Goal: Information Seeking & Learning: Check status

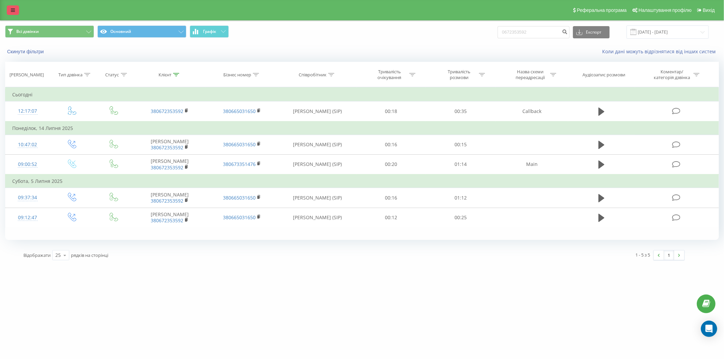
click at [14, 8] on icon at bounding box center [13, 10] width 4 height 5
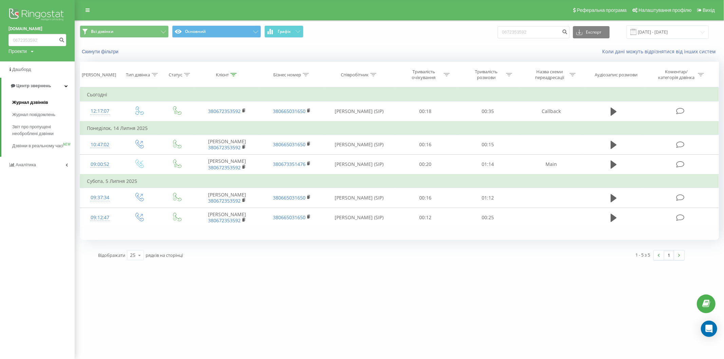
click at [41, 101] on span "Журнал дзвінків" at bounding box center [30, 102] width 36 height 7
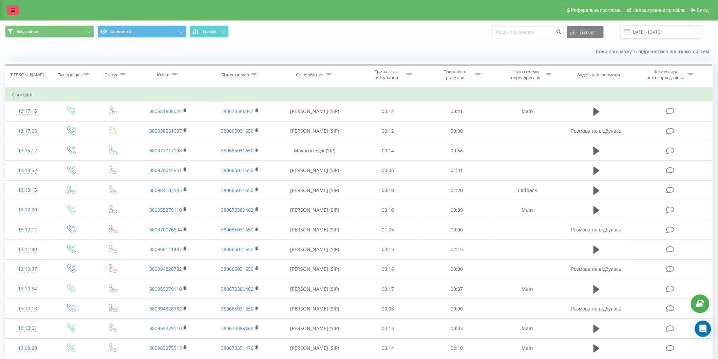
click at [14, 12] on icon at bounding box center [13, 10] width 4 height 5
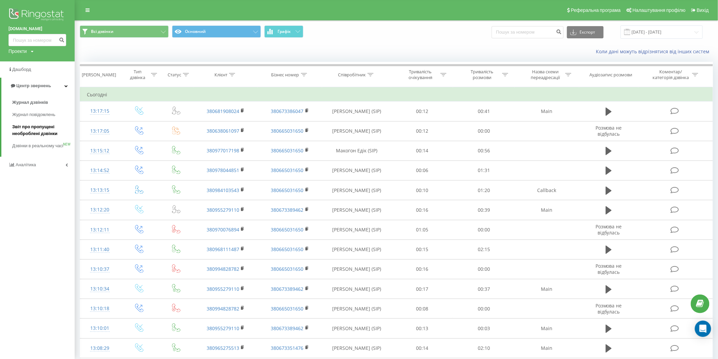
click at [29, 130] on span "Звіт про пропущені необроблені дзвінки" at bounding box center [41, 131] width 59 height 14
